Goal: Entertainment & Leisure: Consume media (video, audio)

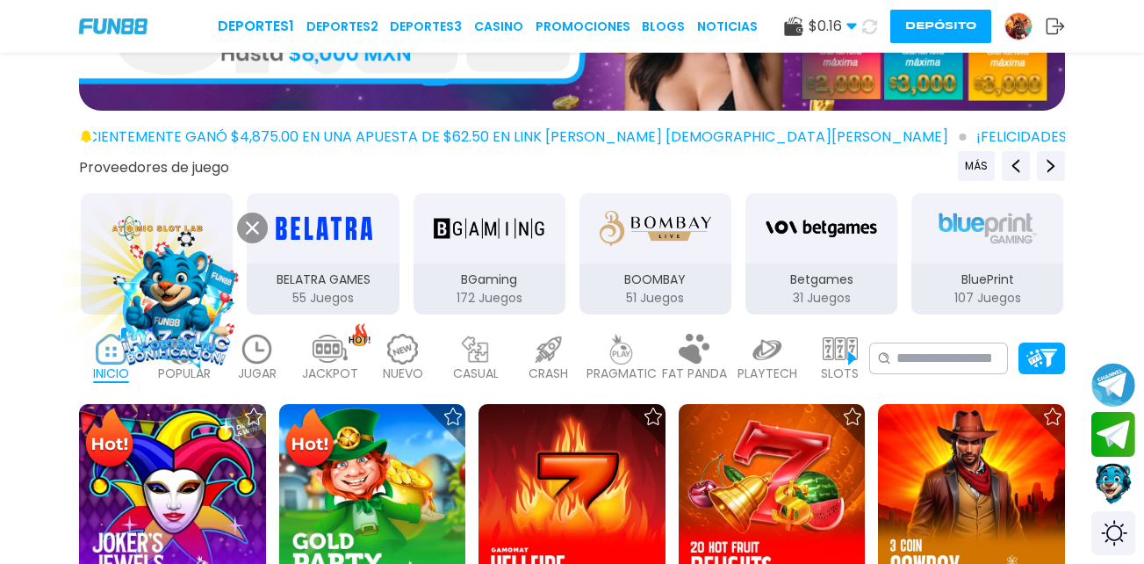
scroll to position [263, 0]
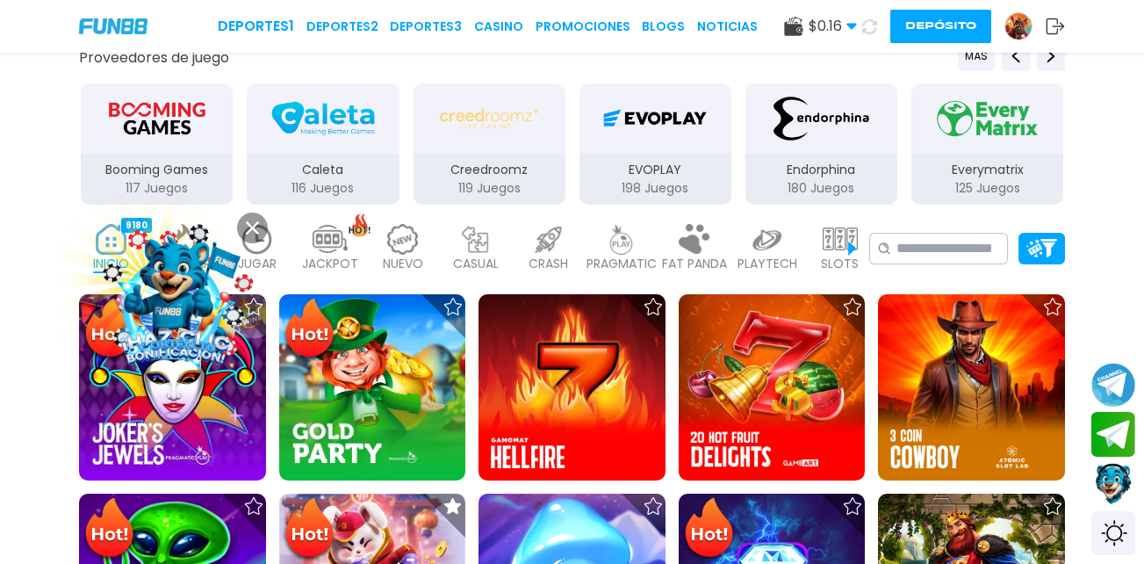
click at [834, 141] on img "Endorphina" at bounding box center [820, 118] width 111 height 49
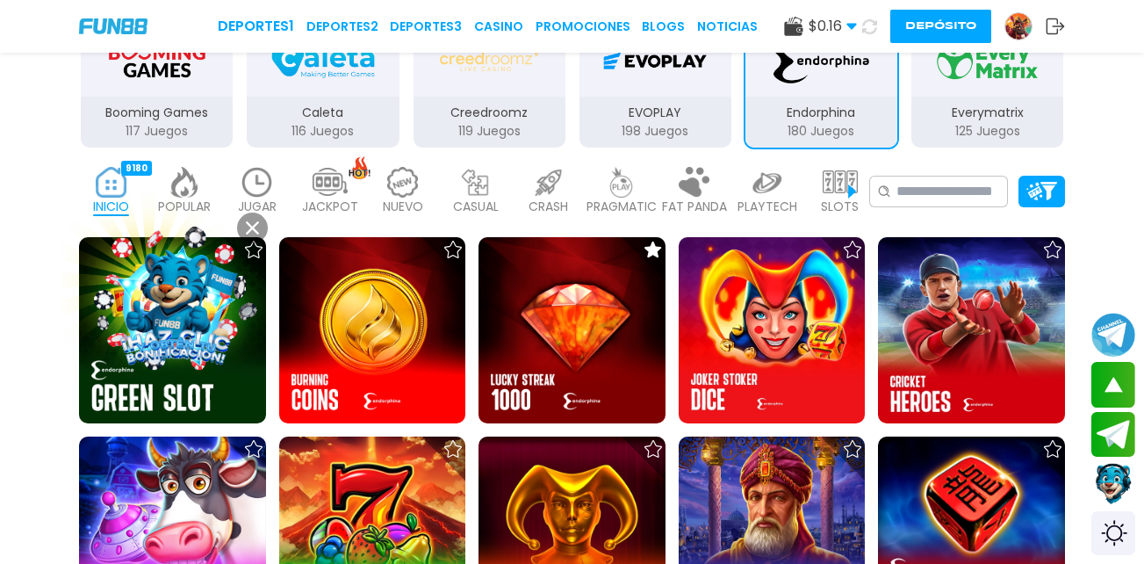
scroll to position [351, 0]
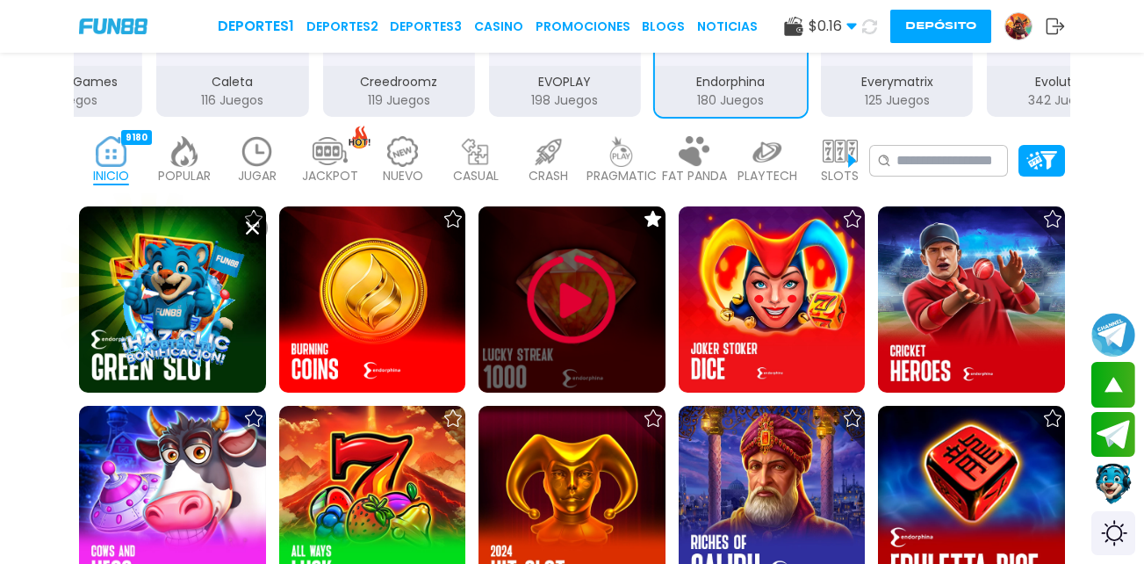
click at [571, 297] on img at bounding box center [571, 299] width 105 height 105
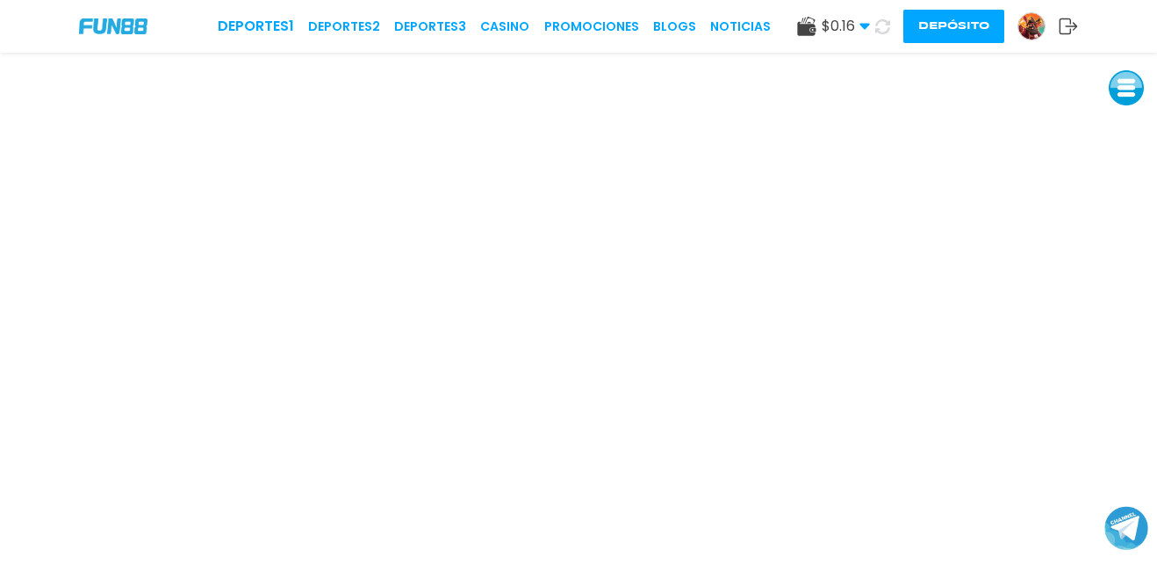
click at [955, 25] on button "Depósito" at bounding box center [953, 26] width 101 height 33
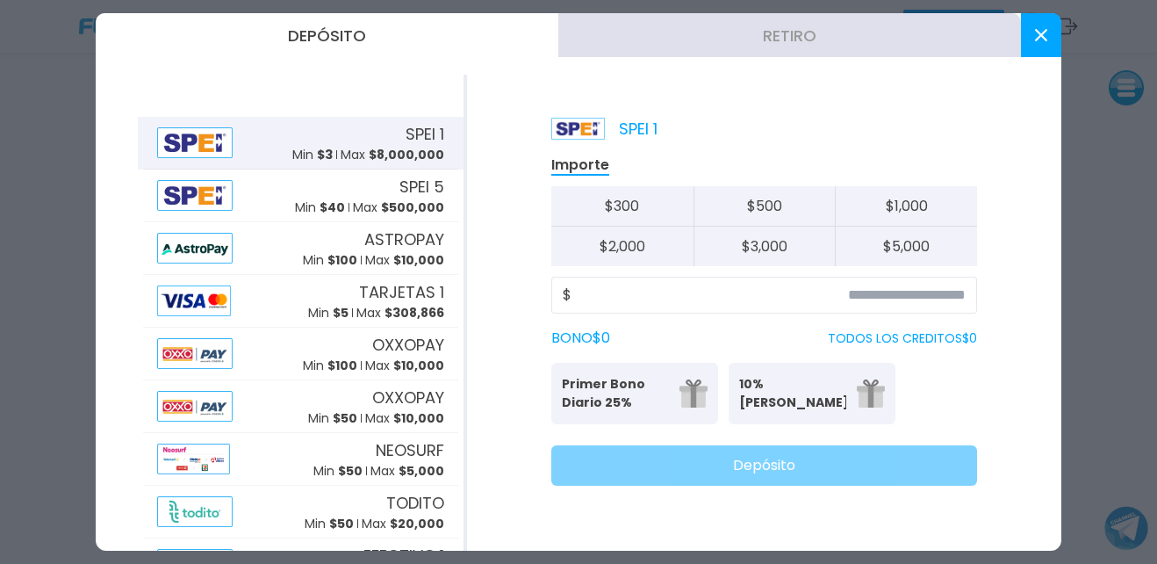
click at [963, 336] on p "TODOS LOS CREDITOS $ 0" at bounding box center [902, 338] width 149 height 18
click at [950, 335] on p "TODOS LOS CREDITOS $ 0" at bounding box center [902, 338] width 149 height 18
click at [974, 337] on p "TODOS LOS CREDITOS $ 0" at bounding box center [902, 338] width 149 height 18
click at [588, 294] on input at bounding box center [768, 294] width 394 height 21
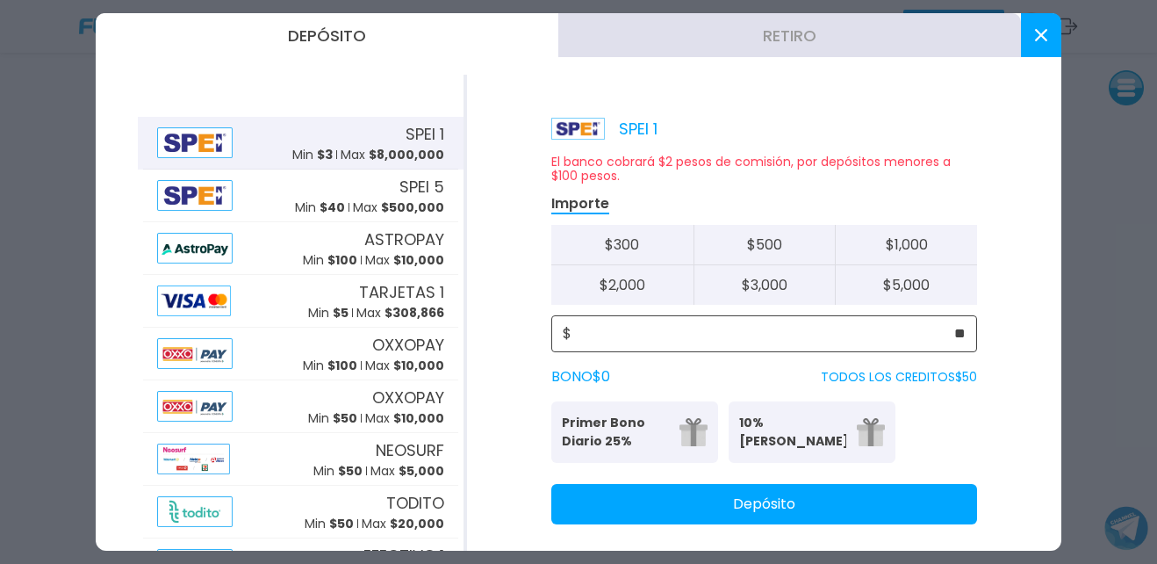
type input "**"
click at [785, 504] on button "Depósito" at bounding box center [764, 504] width 426 height 40
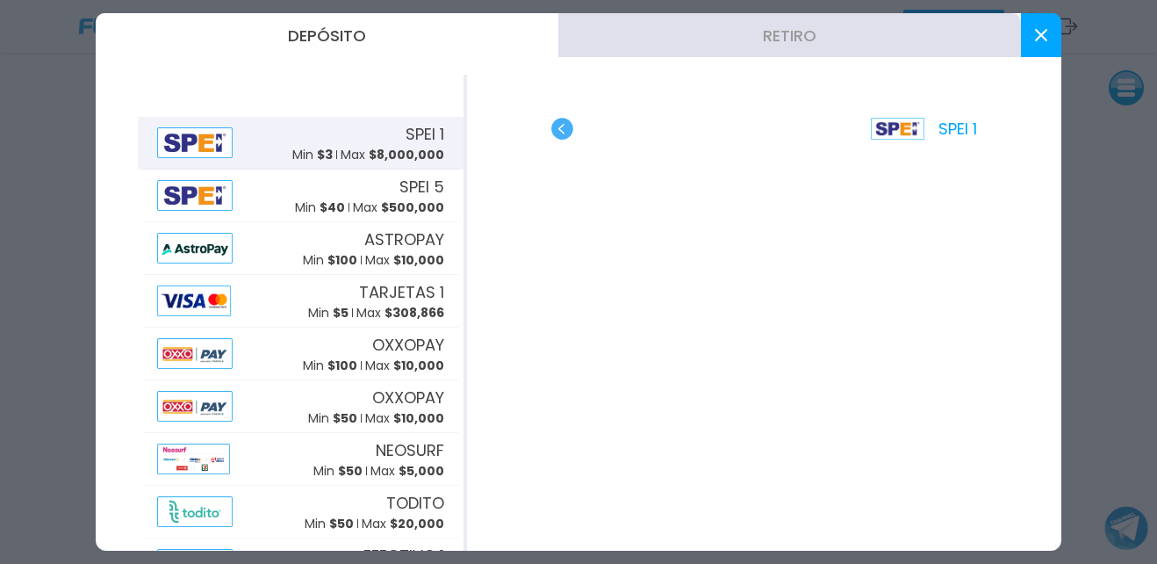
click at [1039, 40] on icon at bounding box center [1041, 35] width 12 height 12
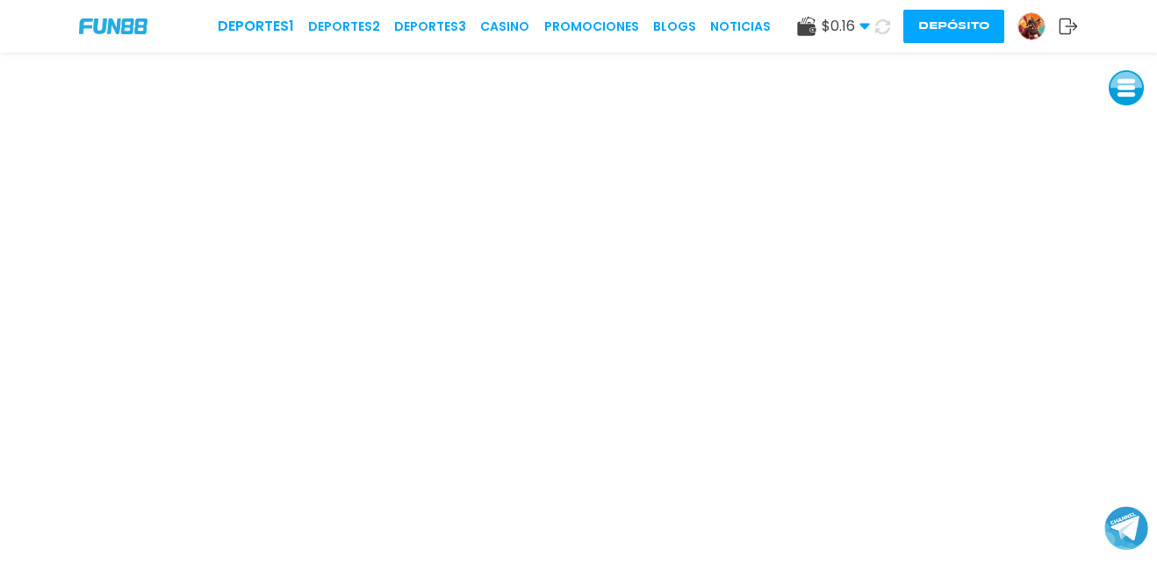
click at [880, 26] on icon at bounding box center [882, 26] width 15 height 15
click at [515, 22] on link "CASINO" at bounding box center [500, 27] width 49 height 18
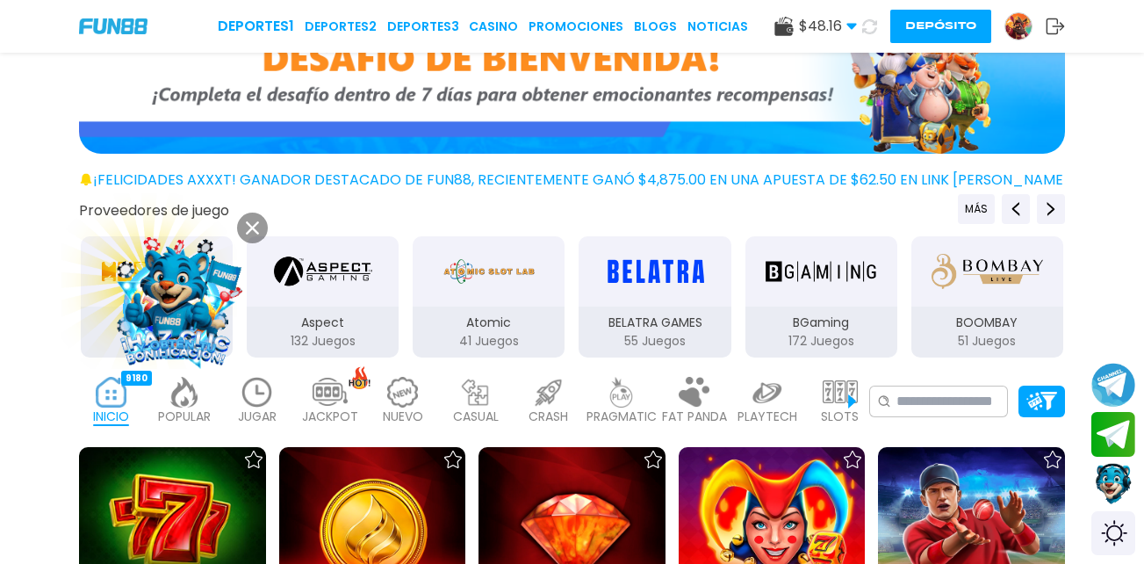
scroll to position [176, 0]
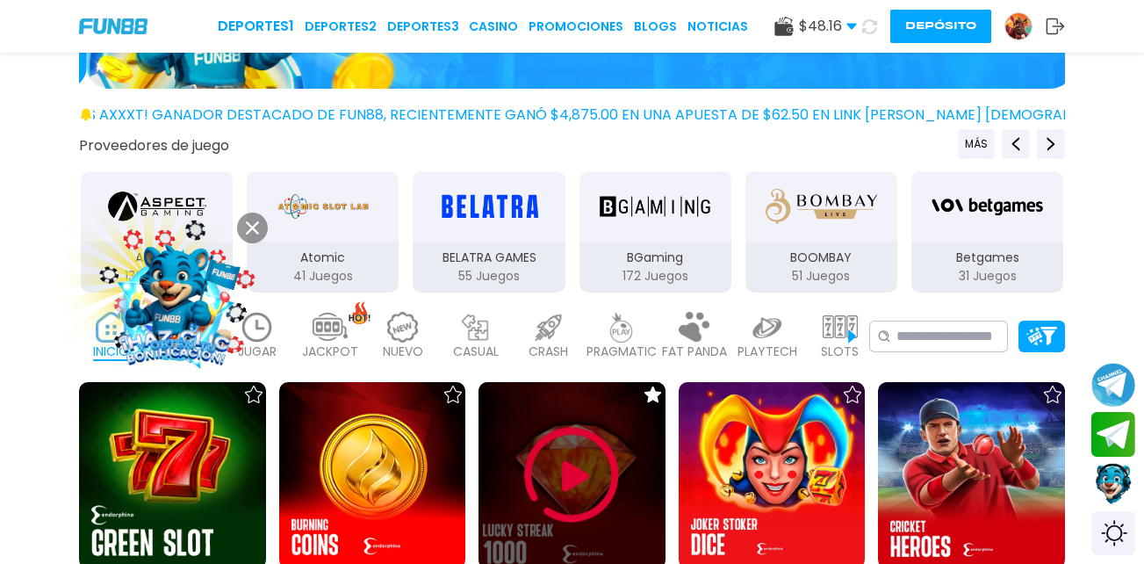
click at [580, 477] on img at bounding box center [571, 474] width 105 height 105
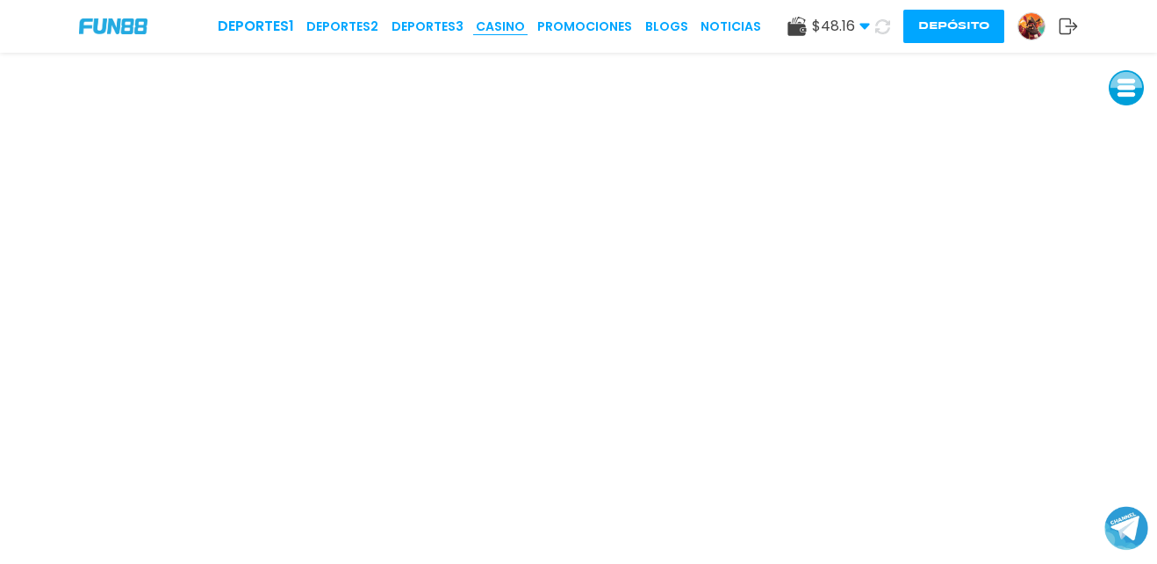
click at [507, 26] on link "CASINO" at bounding box center [500, 27] width 49 height 18
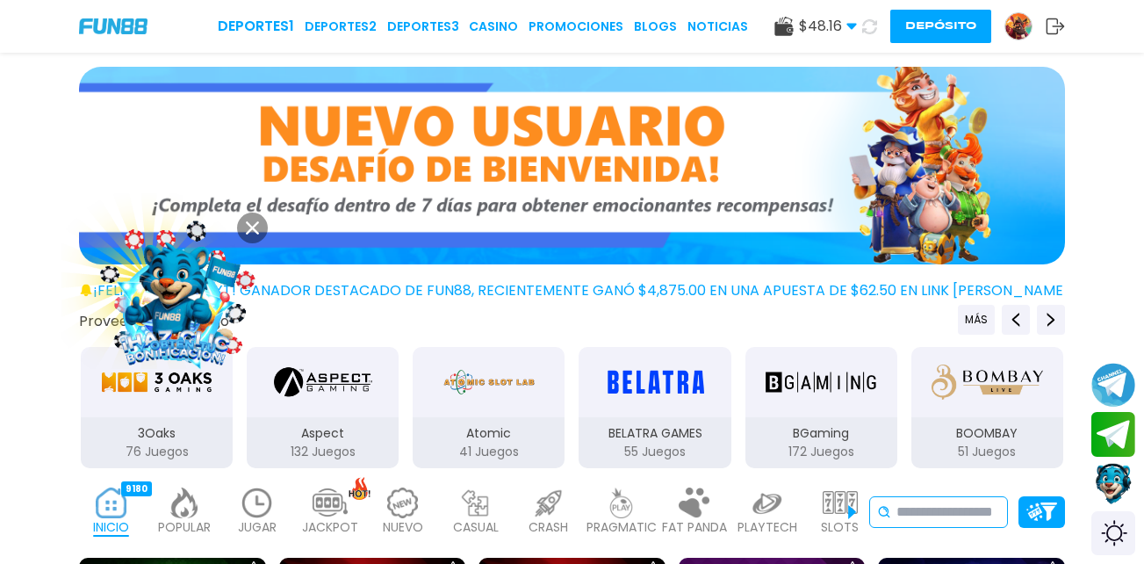
click at [983, 508] on input at bounding box center [948, 511] width 104 height 21
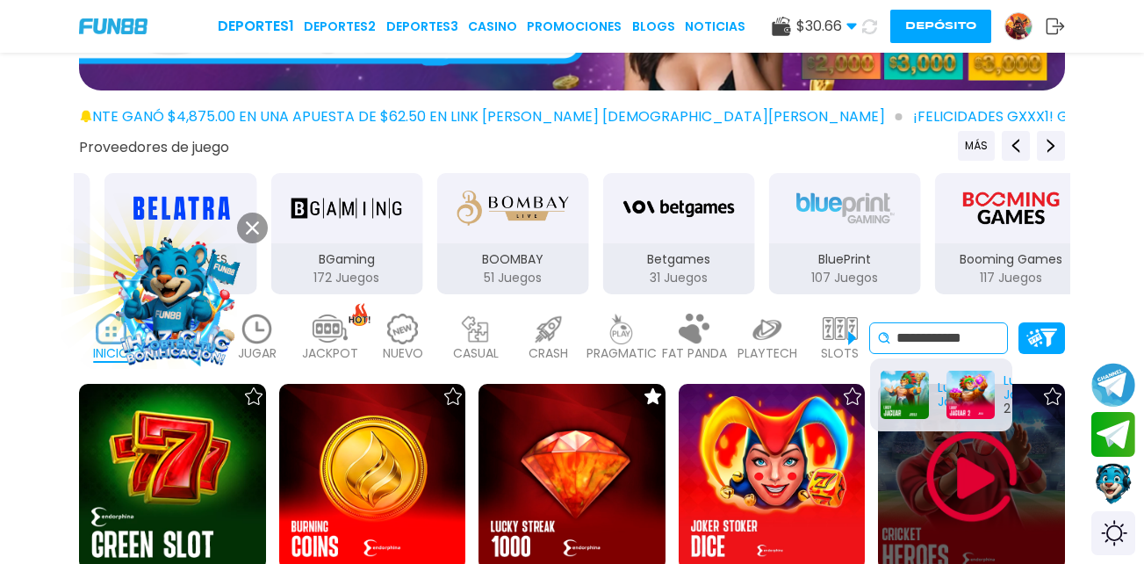
scroll to position [176, 0]
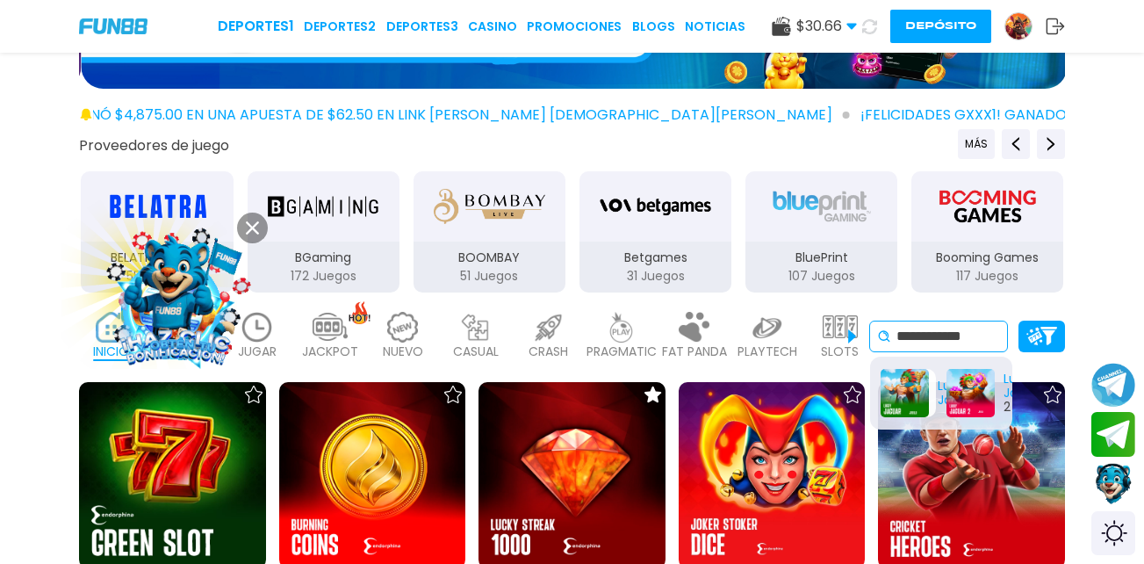
type input "**********"
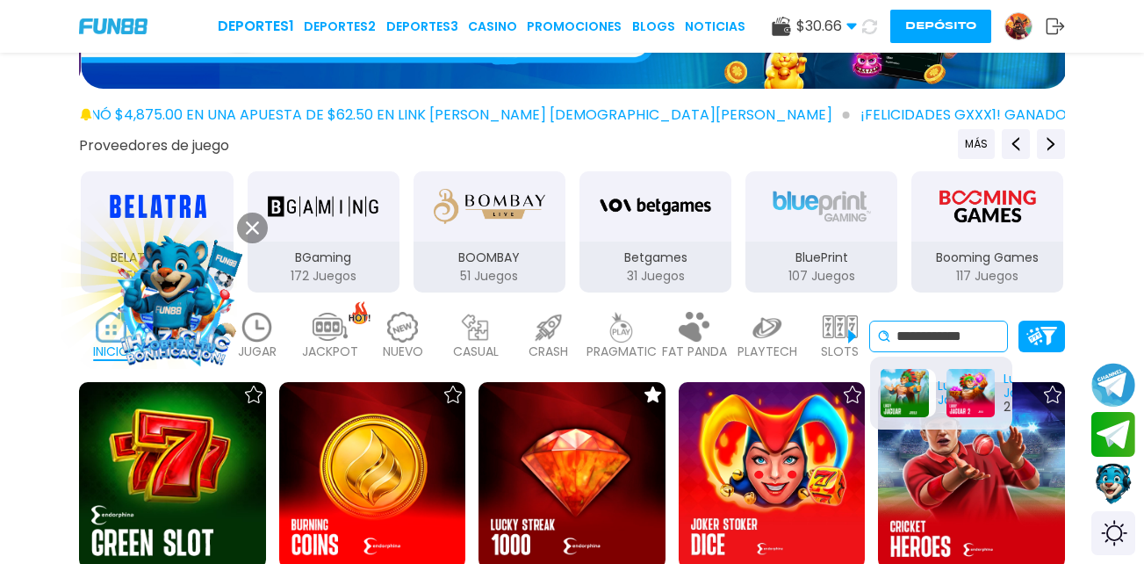
click at [905, 394] on div "Lucky Jaguar" at bounding box center [907, 393] width 55 height 48
